Goal: Find specific page/section: Find specific page/section

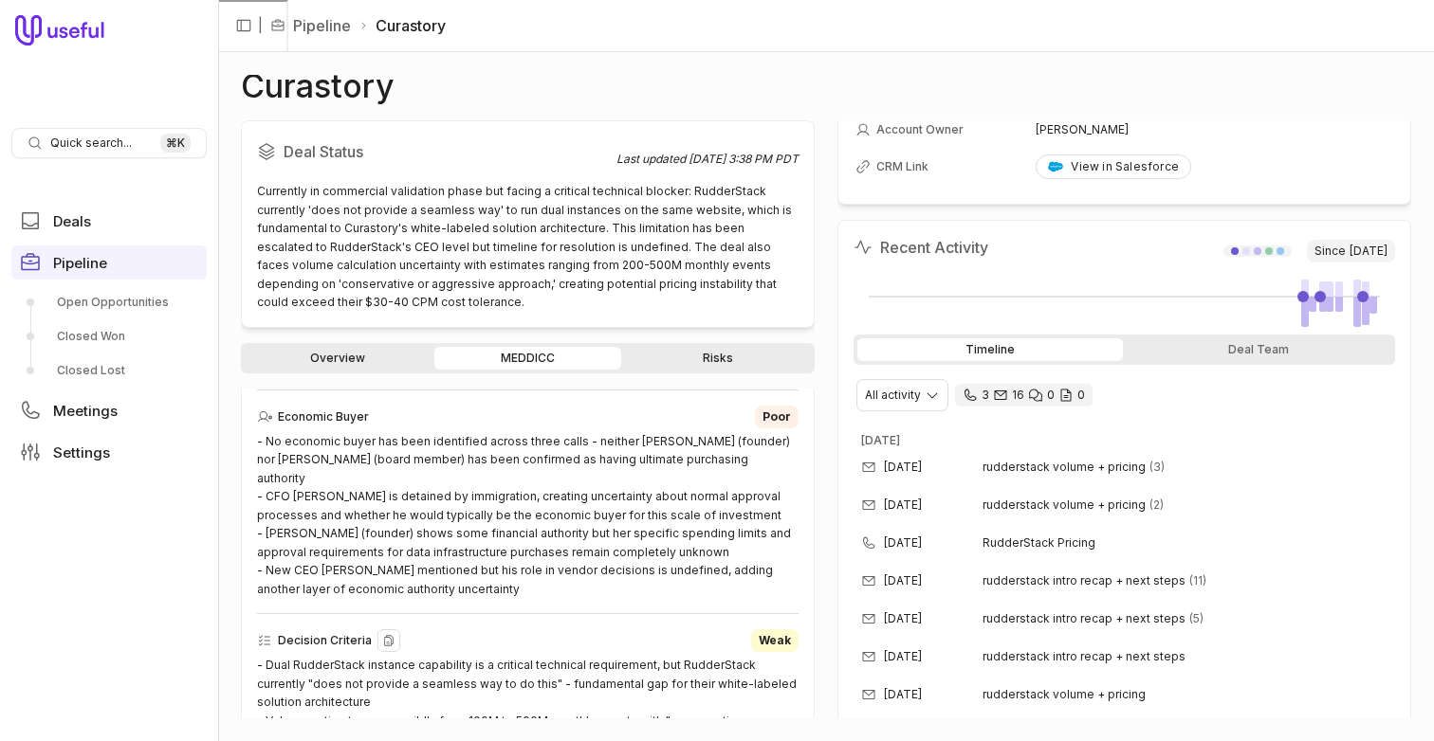
scroll to position [551, 0]
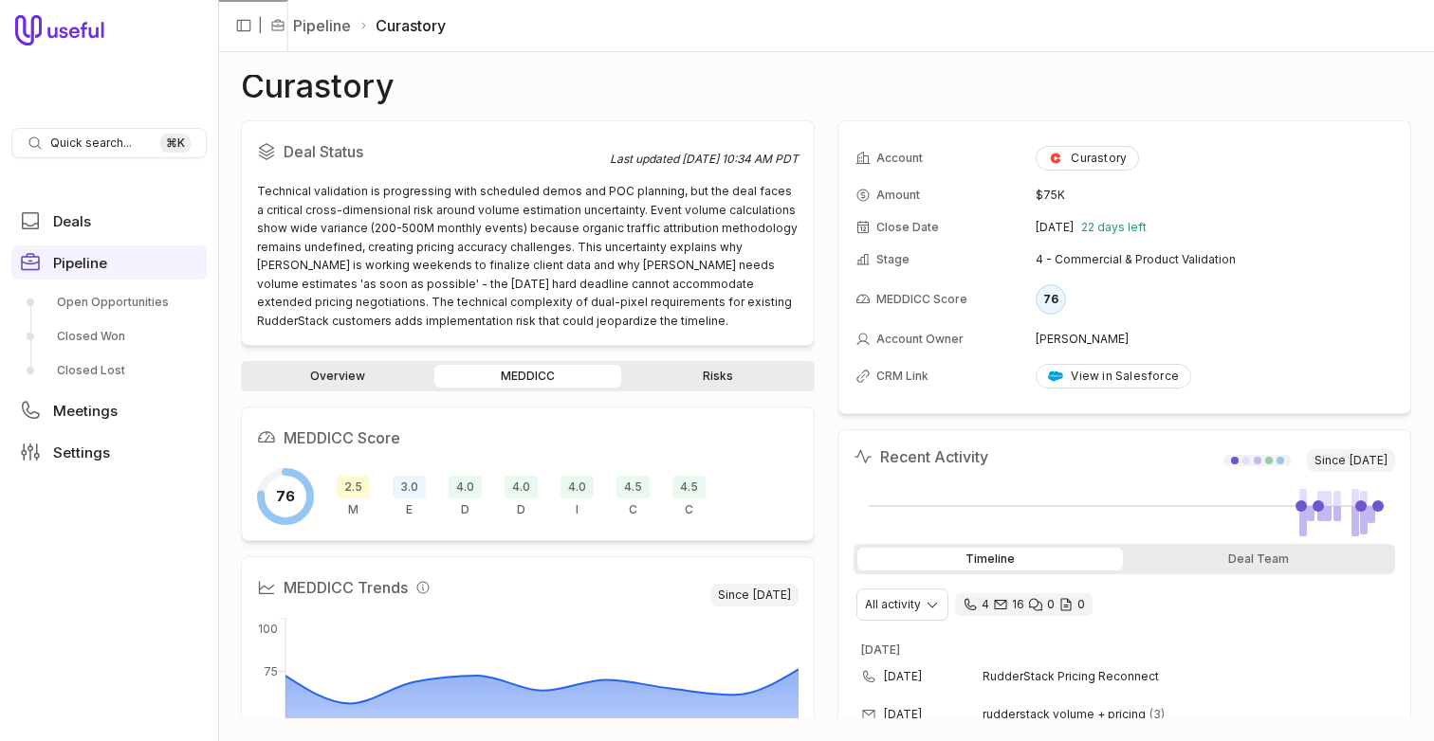
click at [341, 487] on span "2.5" at bounding box center [353, 487] width 33 height 23
click at [409, 480] on span "3.0" at bounding box center [409, 487] width 33 height 23
click at [127, 149] on span "Quick search..." at bounding box center [91, 143] width 82 height 15
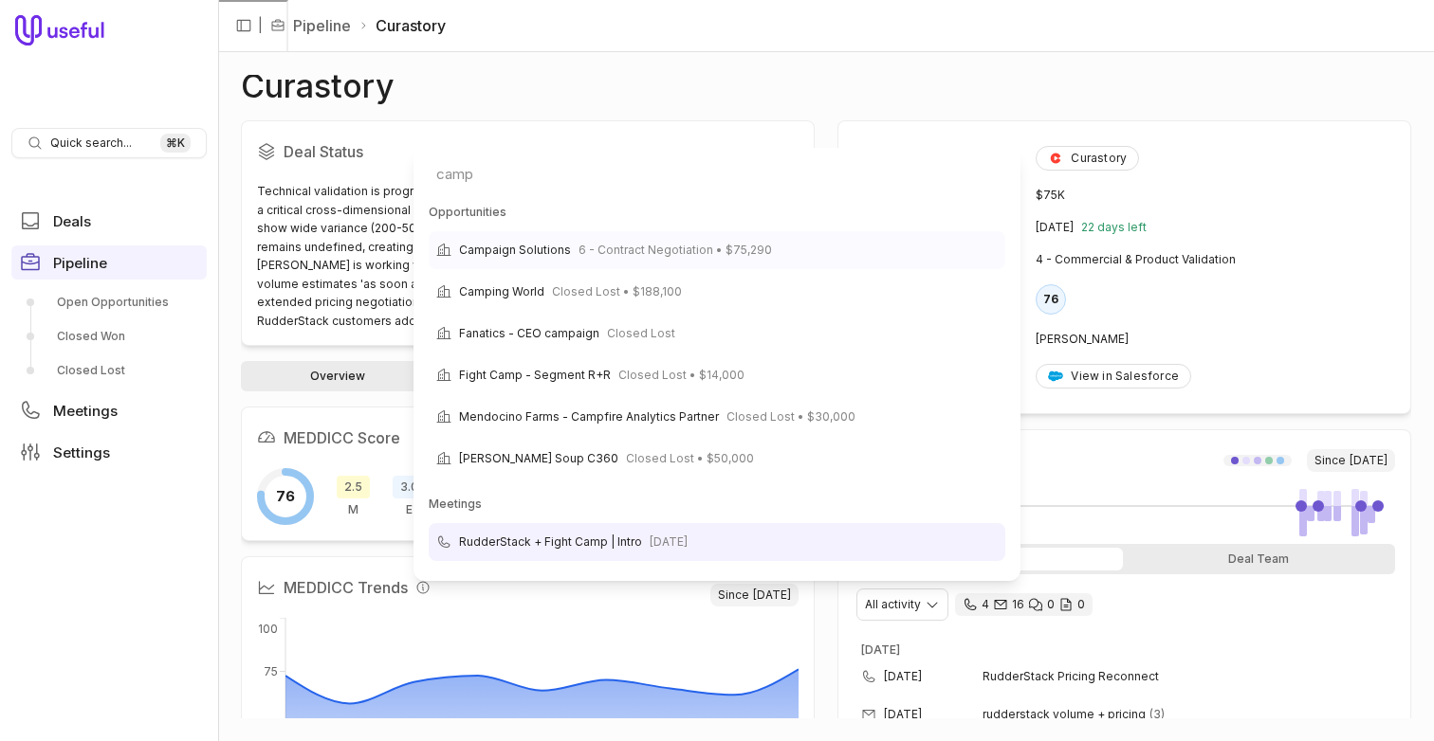
type input "camp"
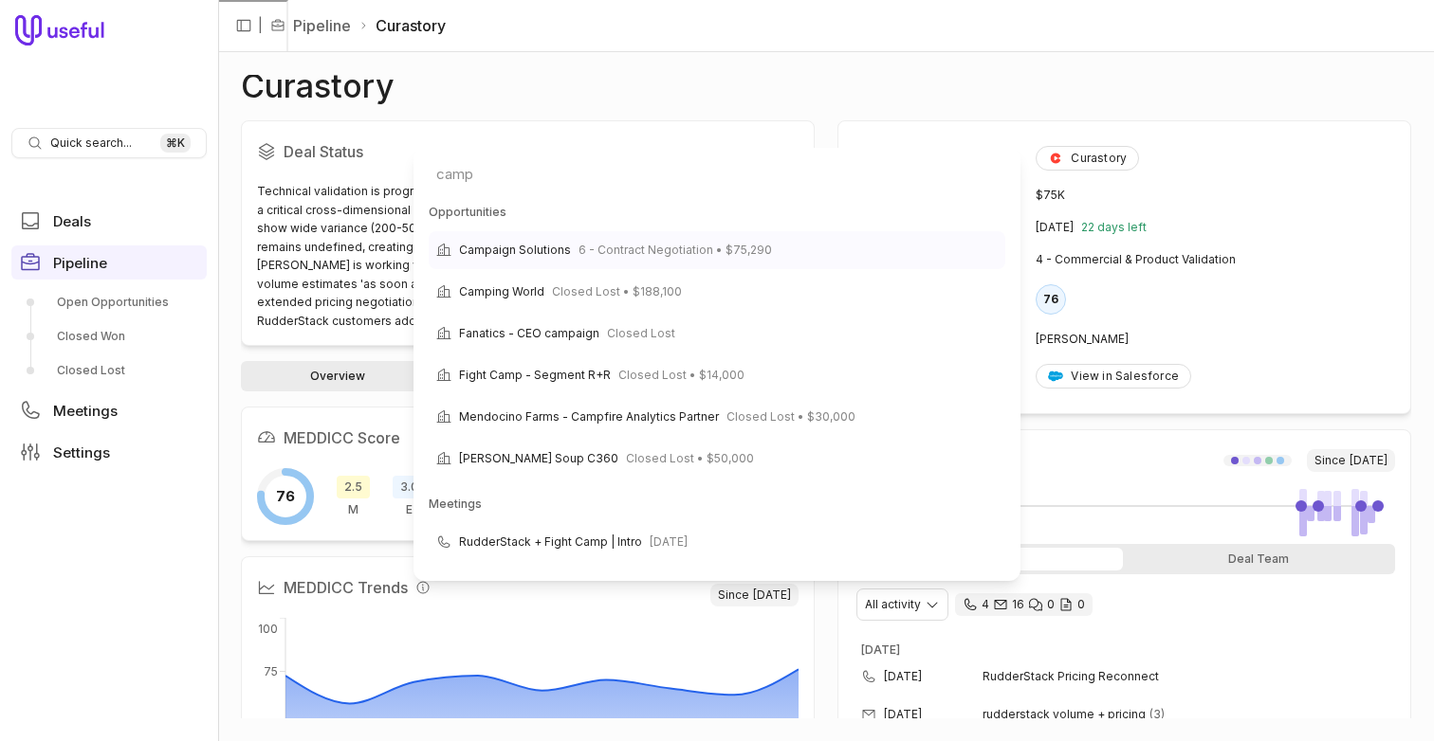
click at [571, 239] on div "Campaign Solutions 6 - Contract Negotiation • $75,290" at bounding box center [615, 250] width 313 height 23
